Goal: Task Accomplishment & Management: Use online tool/utility

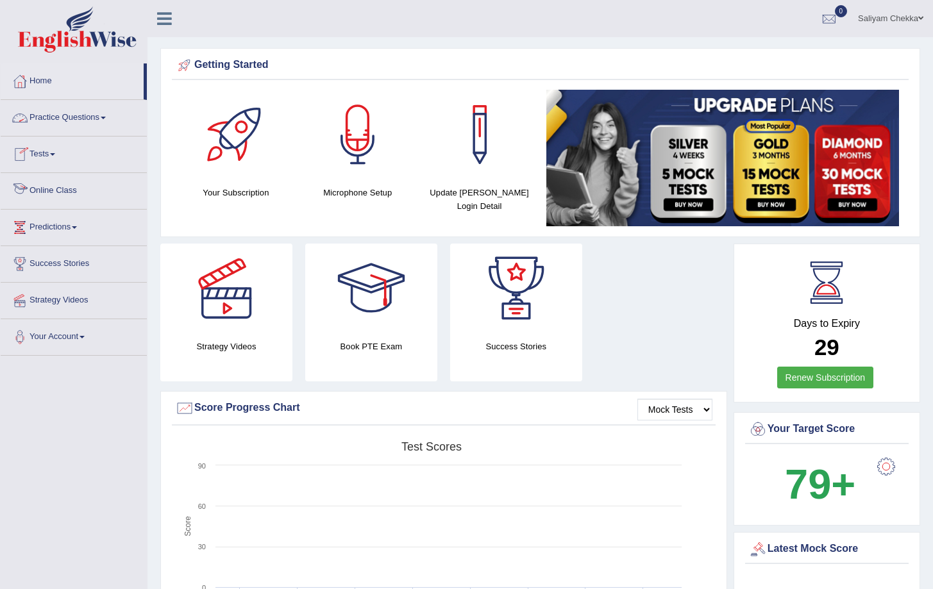
click at [60, 201] on link "Online Class" at bounding box center [74, 189] width 146 height 32
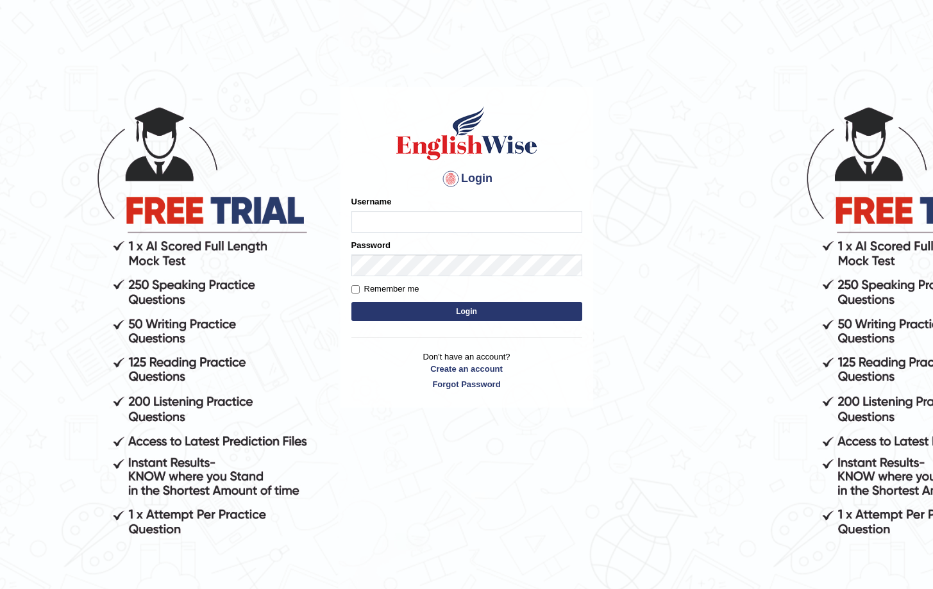
type input "Saliyam"
click at [447, 308] on button "Login" at bounding box center [466, 311] width 231 height 19
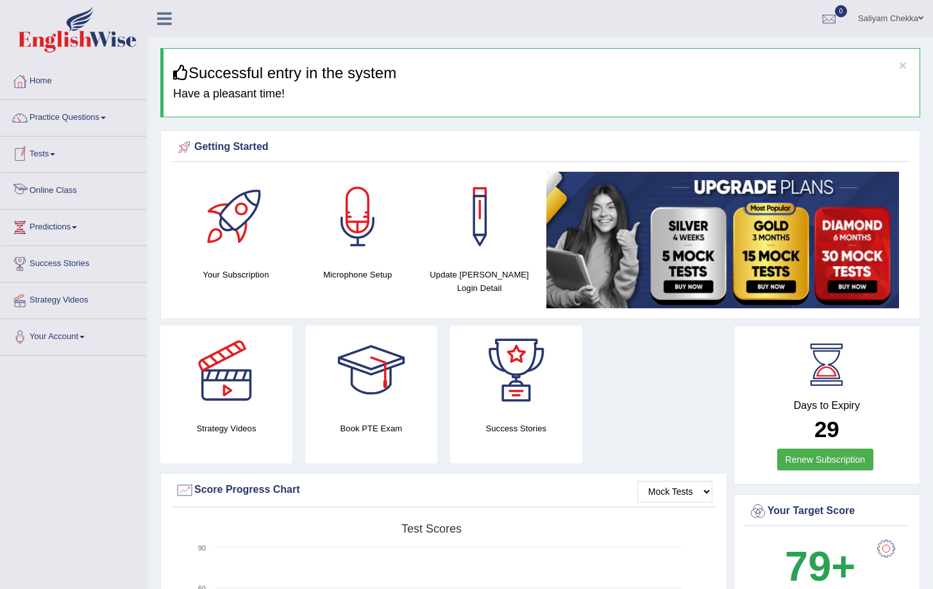
click at [71, 187] on link "Online Class" at bounding box center [74, 189] width 146 height 32
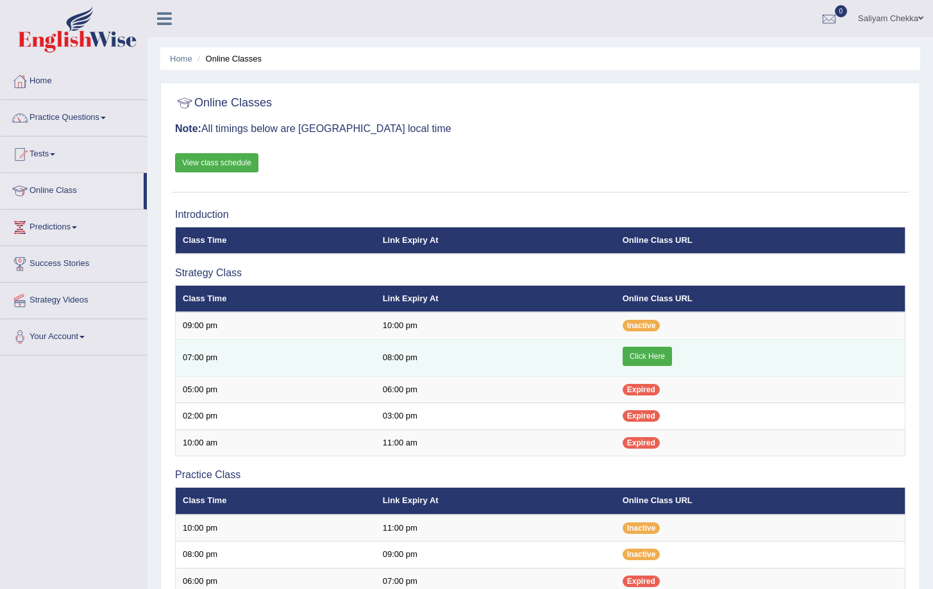
click at [629, 355] on link "Click Here" at bounding box center [646, 356] width 49 height 19
